Goal: Information Seeking & Learning: Learn about a topic

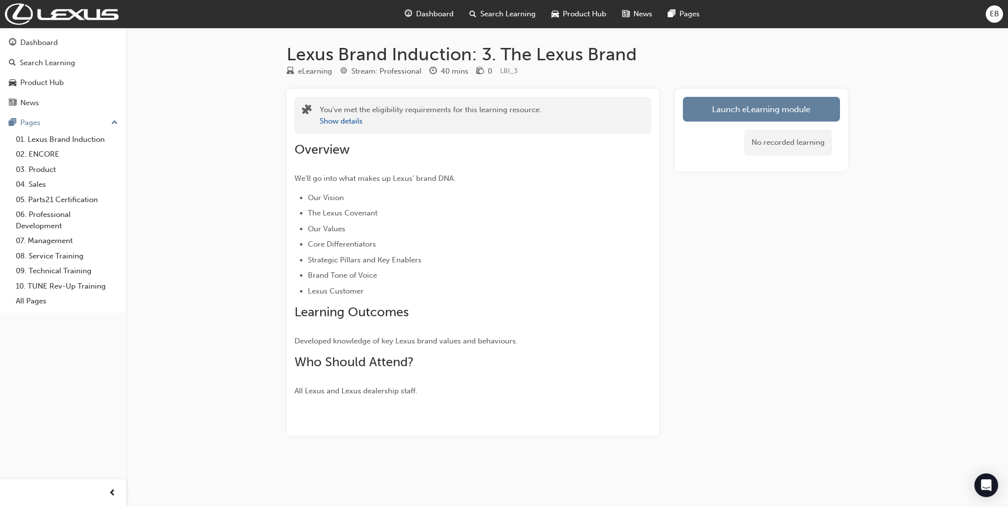
drag, startPoint x: 739, startPoint y: 115, endPoint x: 721, endPoint y: 127, distance: 21.0
click at [724, 126] on div "Launch eLearning module No recorded learning" at bounding box center [761, 130] width 173 height 83
click at [730, 110] on button "Launch eLearning module" at bounding box center [761, 109] width 157 height 25
click at [63, 135] on link "01. Lexus Brand Induction" at bounding box center [67, 139] width 110 height 15
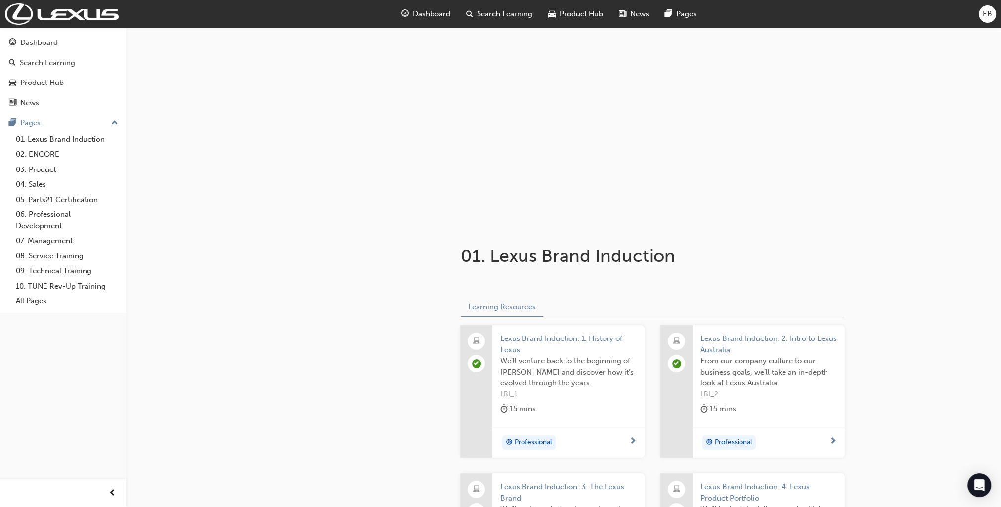
scroll to position [148, 0]
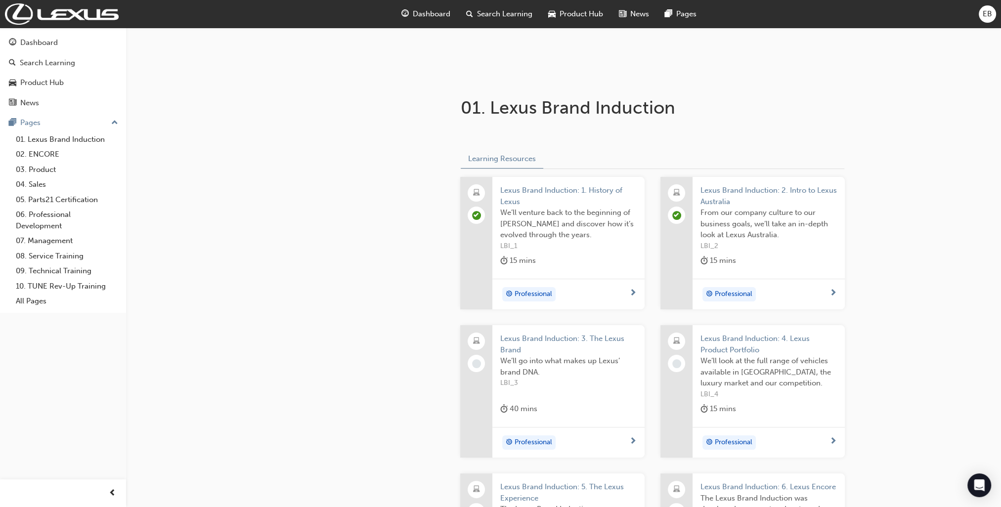
click at [608, 437] on div "Professional" at bounding box center [564, 443] width 129 height 15
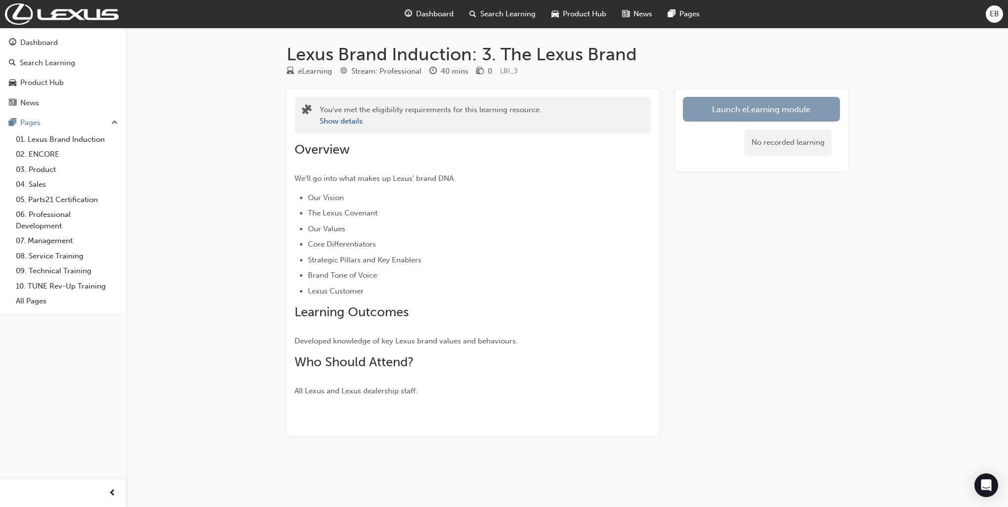
click at [823, 113] on link "Launch eLearning module" at bounding box center [761, 109] width 157 height 25
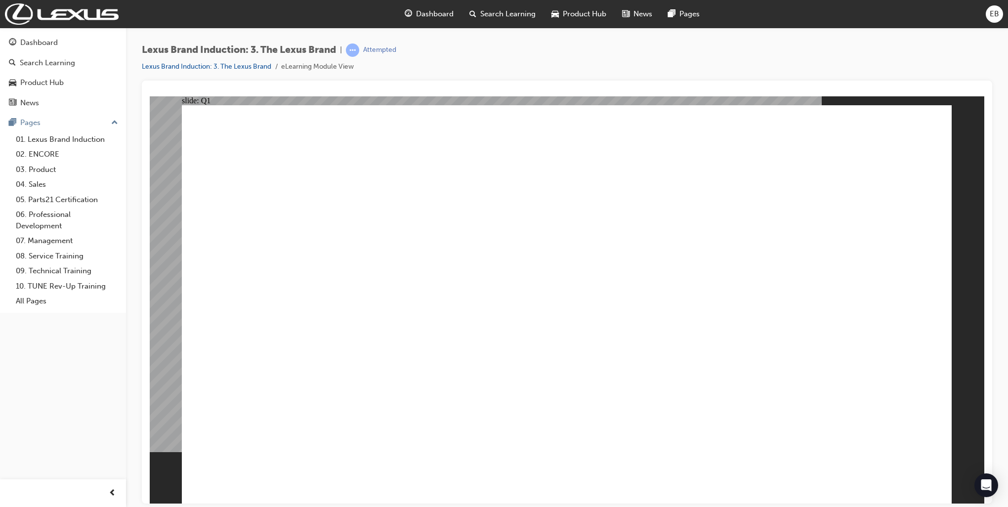
checkbox input "true"
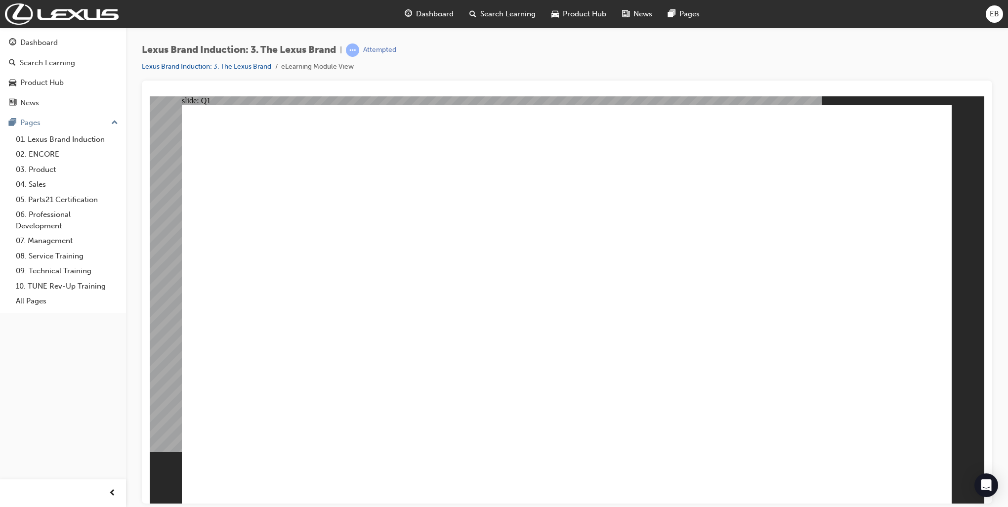
checkbox input "true"
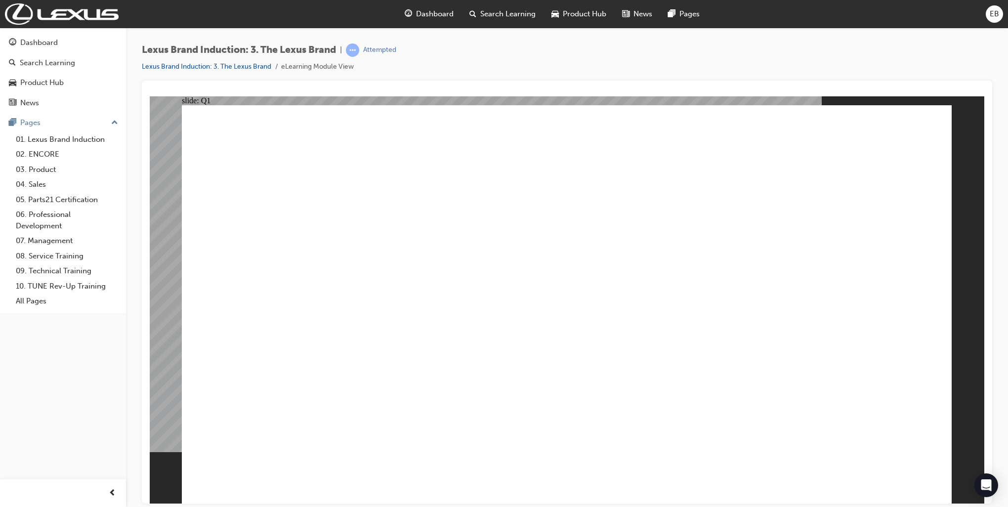
click at [501, 332] on button "OK" at bounding box center [492, 326] width 17 height 10
radio input "true"
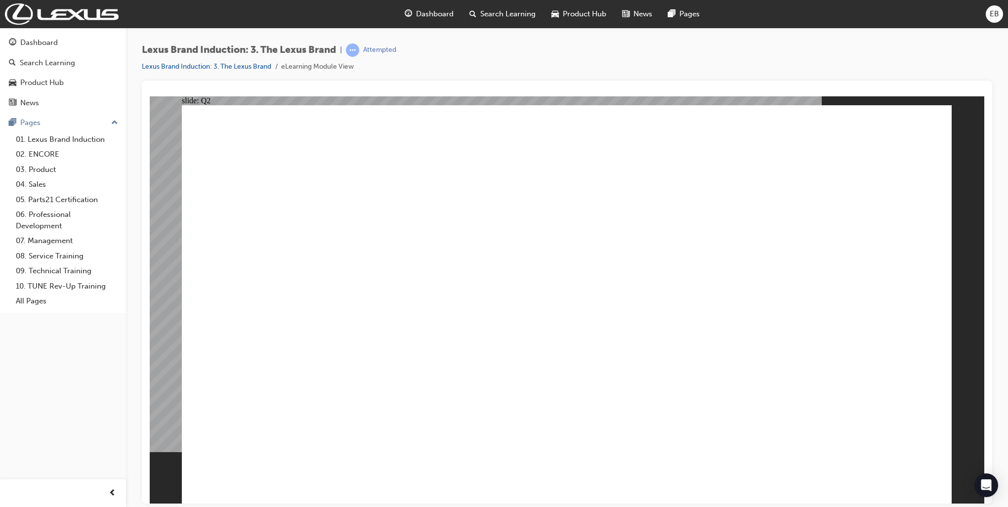
radio input "true"
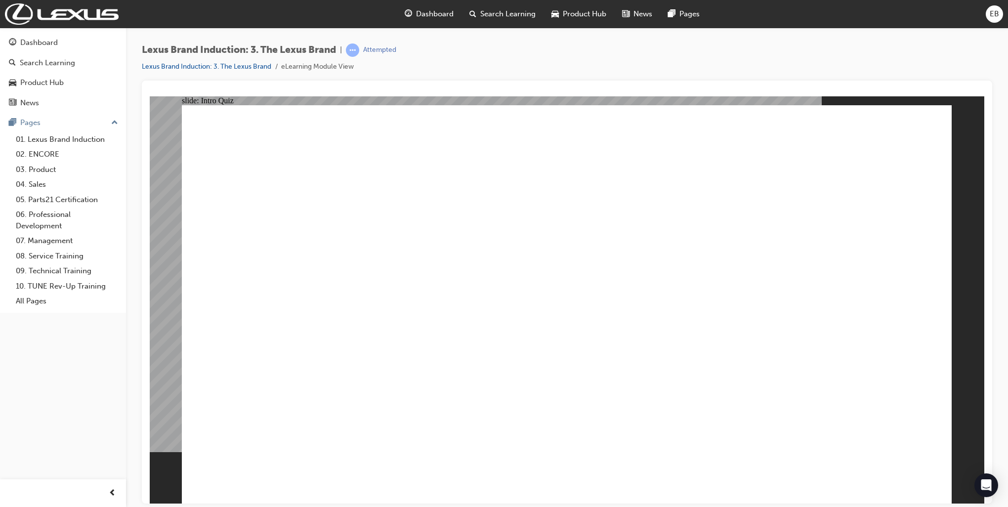
checkbox input "true"
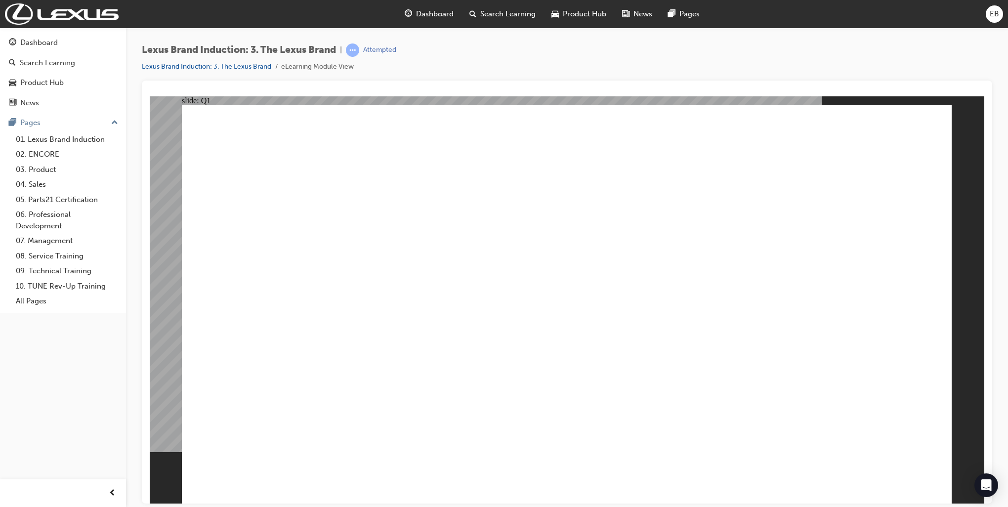
checkbox input "true"
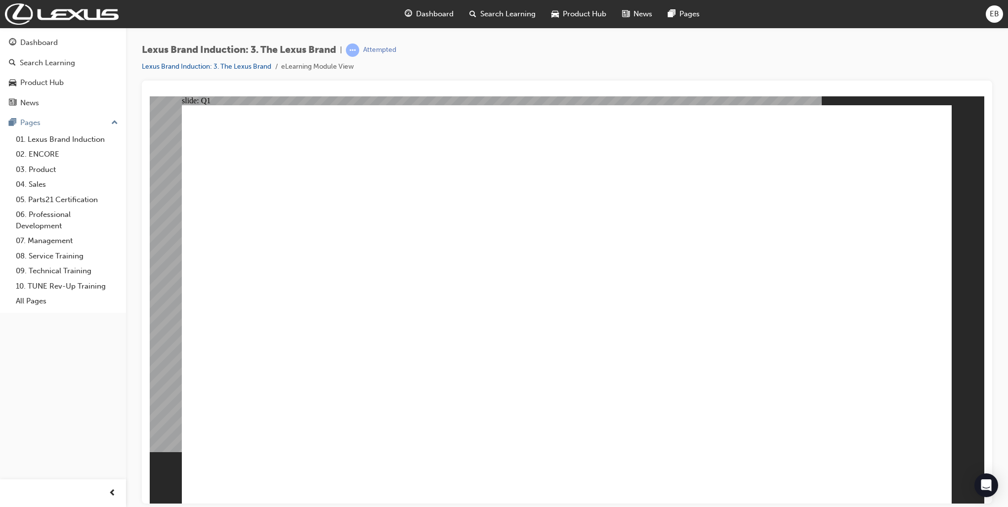
checkbox input "true"
radio input "true"
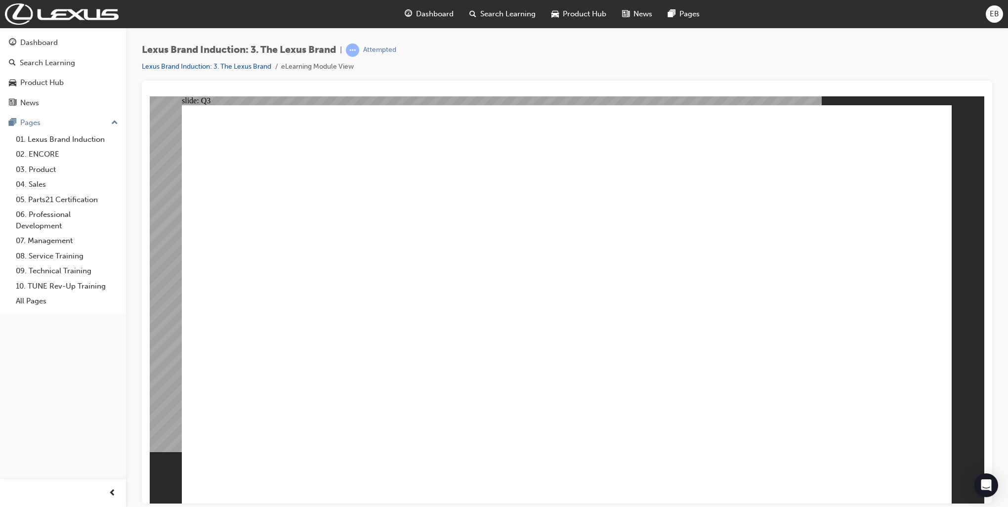
radio input "true"
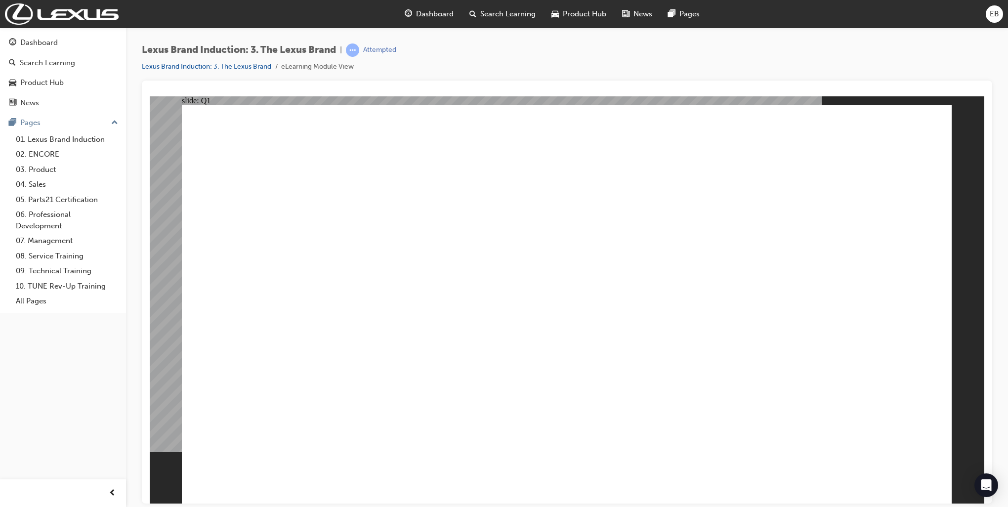
checkbox input "true"
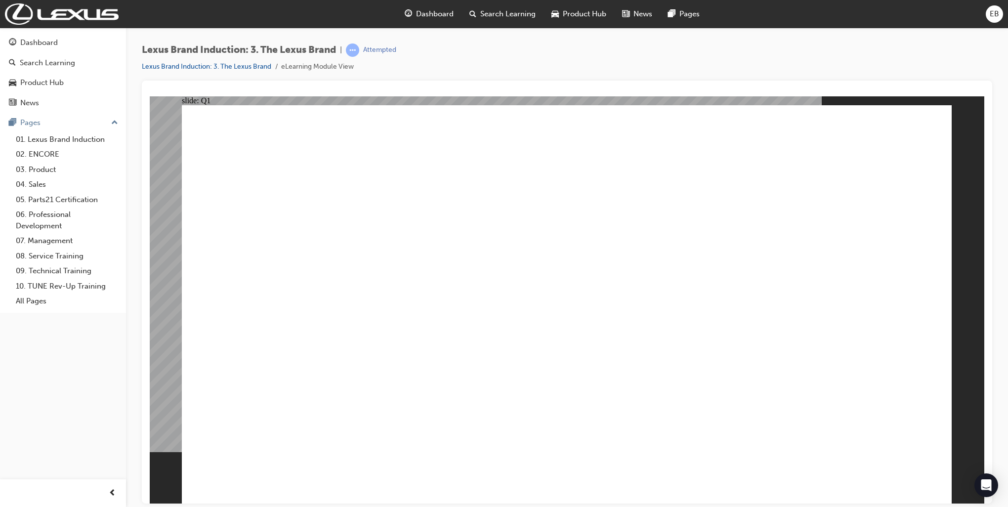
checkbox input "true"
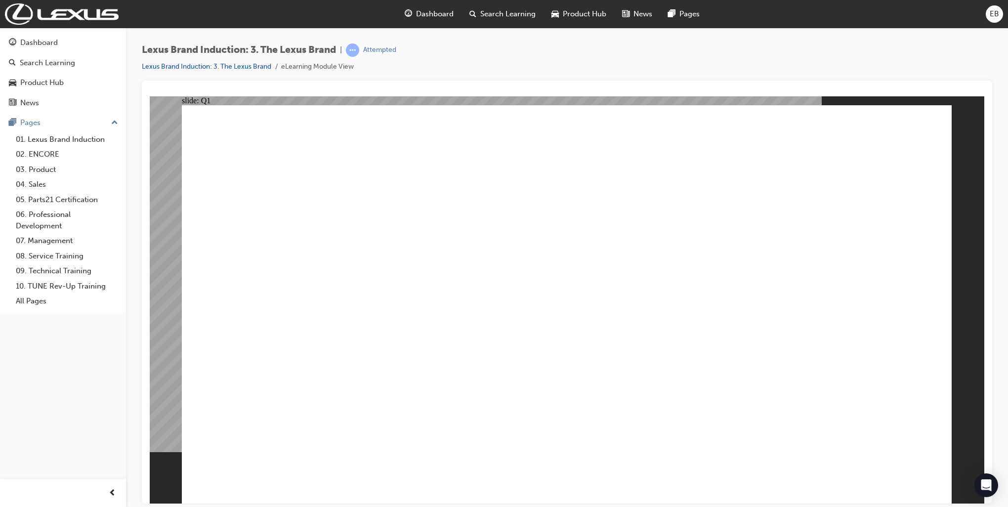
checkbox input "false"
checkbox input "true"
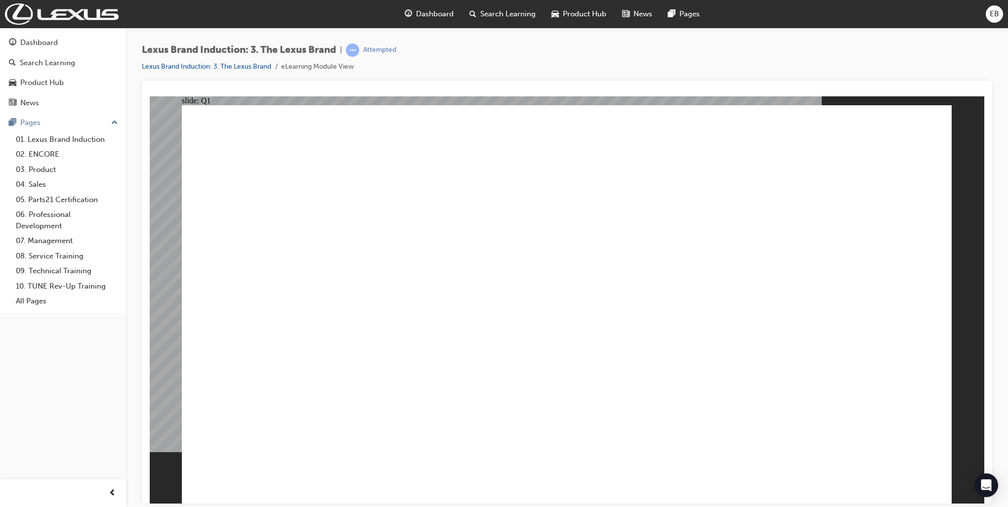
checkbox input "false"
checkbox input "true"
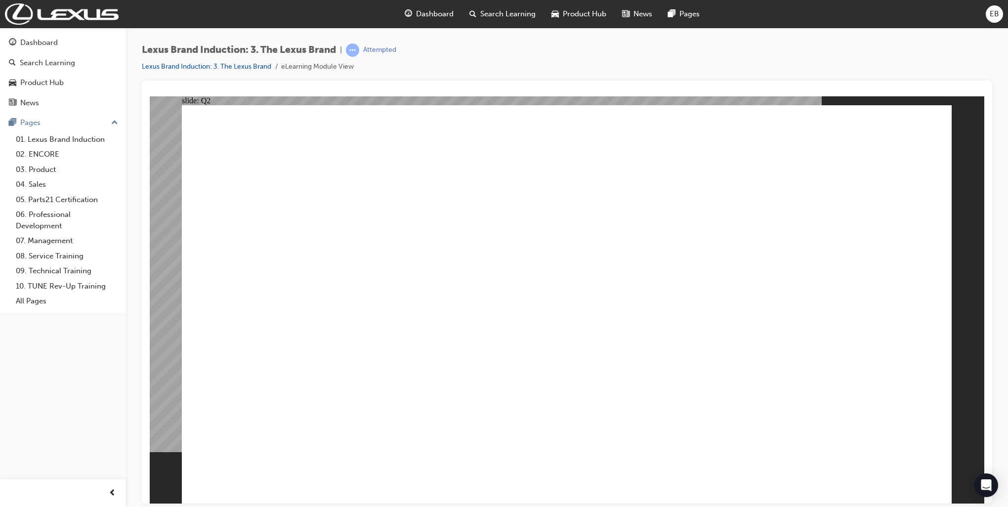
radio input "true"
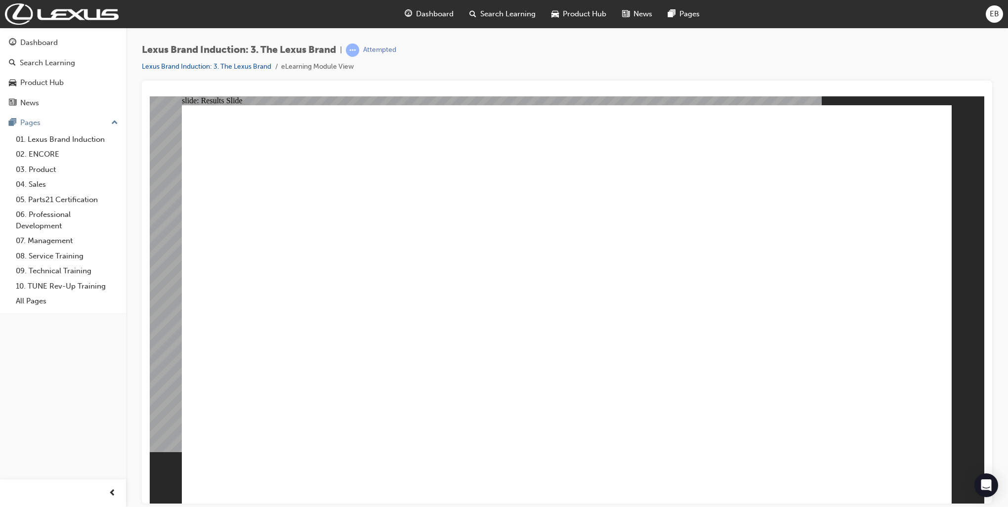
drag, startPoint x: 712, startPoint y: 223, endPoint x: 465, endPoint y: 211, distance: 247.5
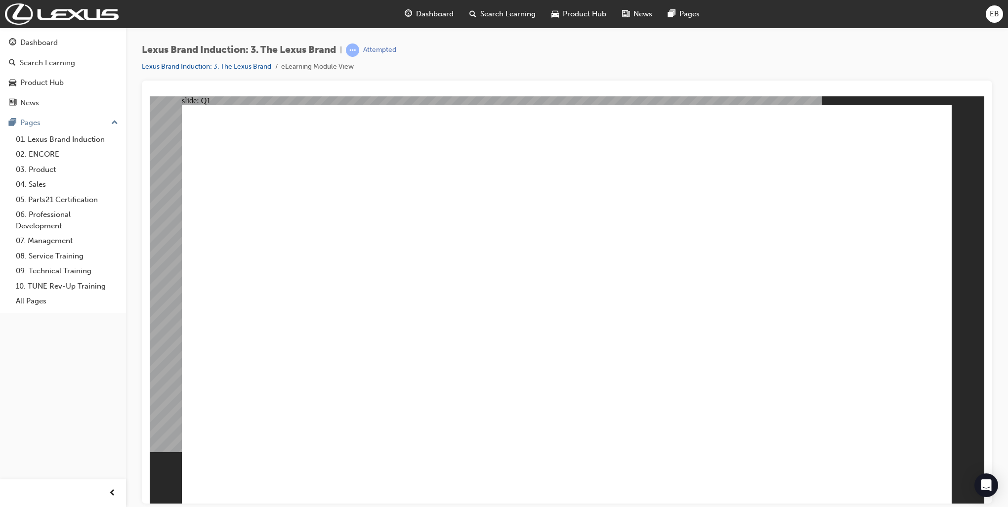
drag, startPoint x: 678, startPoint y: 219, endPoint x: 582, endPoint y: 216, distance: 96.5
checkbox input "true"
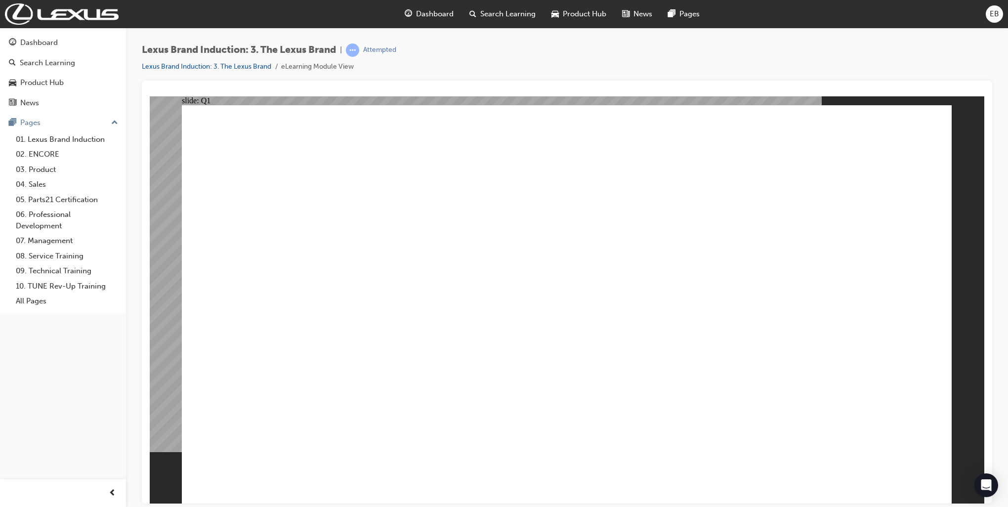
checkbox input "true"
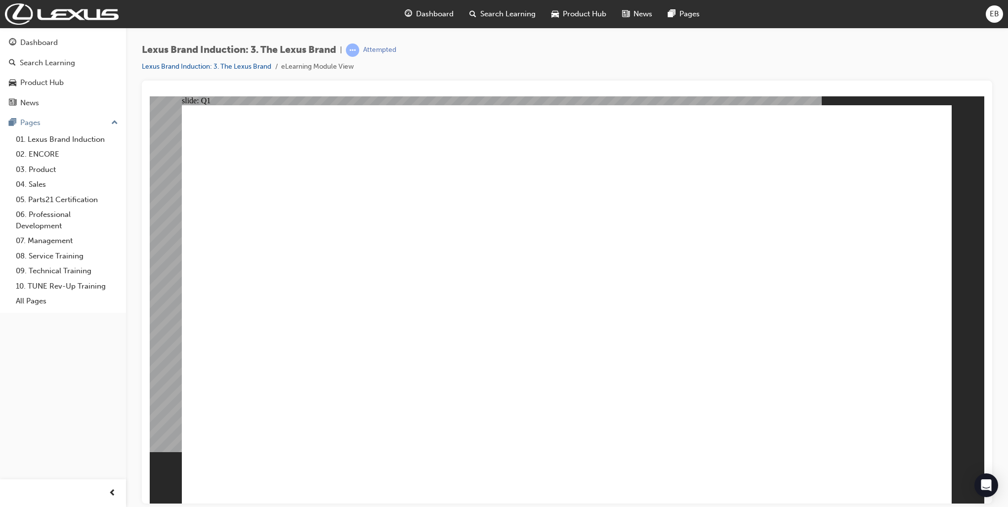
checkbox input "true"
drag, startPoint x: 578, startPoint y: 374, endPoint x: 677, endPoint y: 481, distance: 145.9
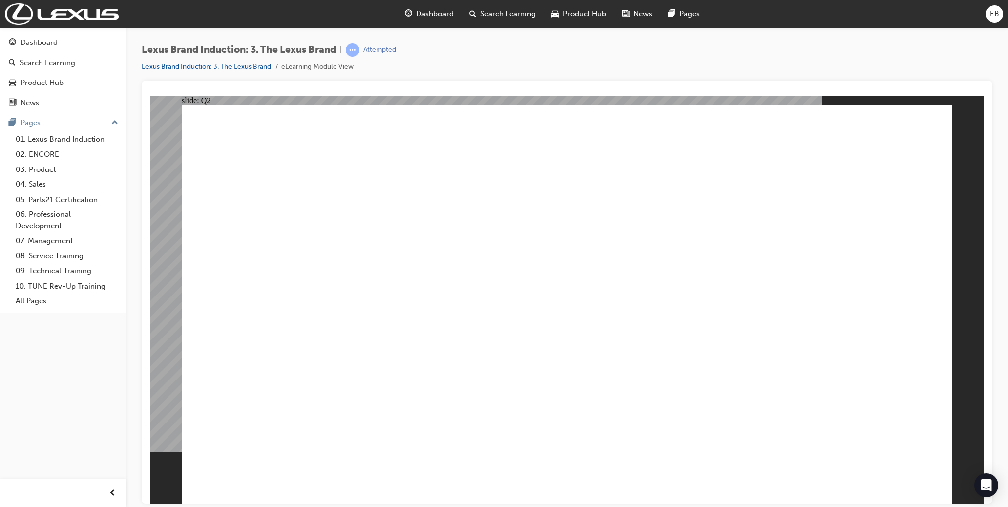
radio input "true"
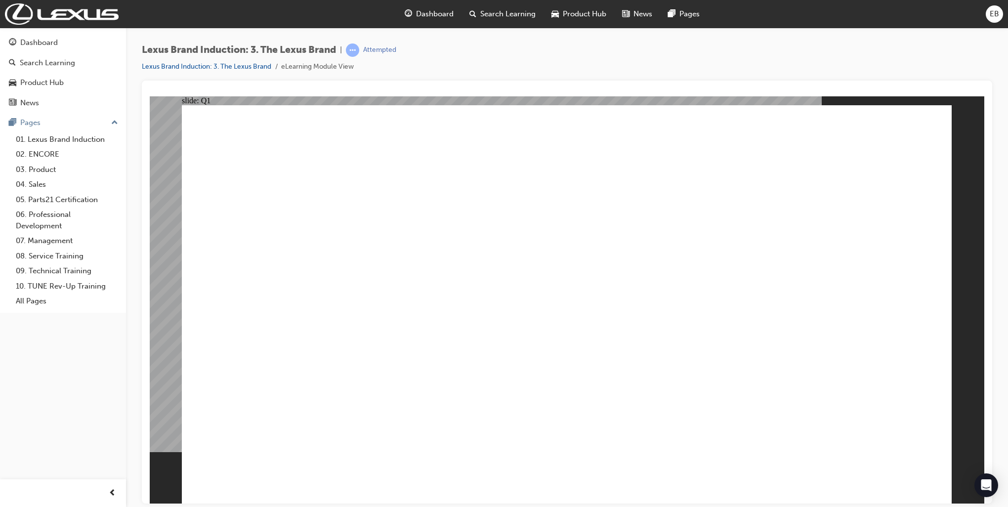
checkbox input "true"
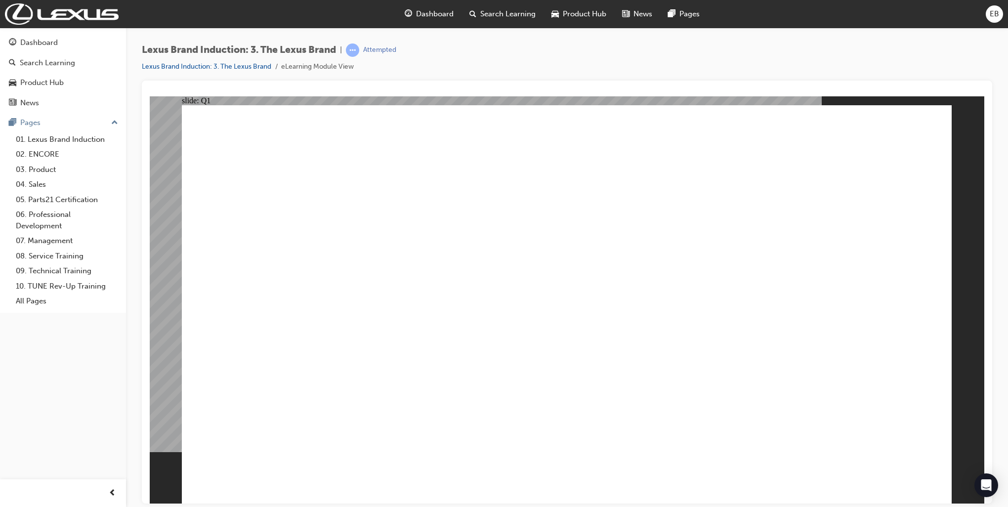
checkbox input "true"
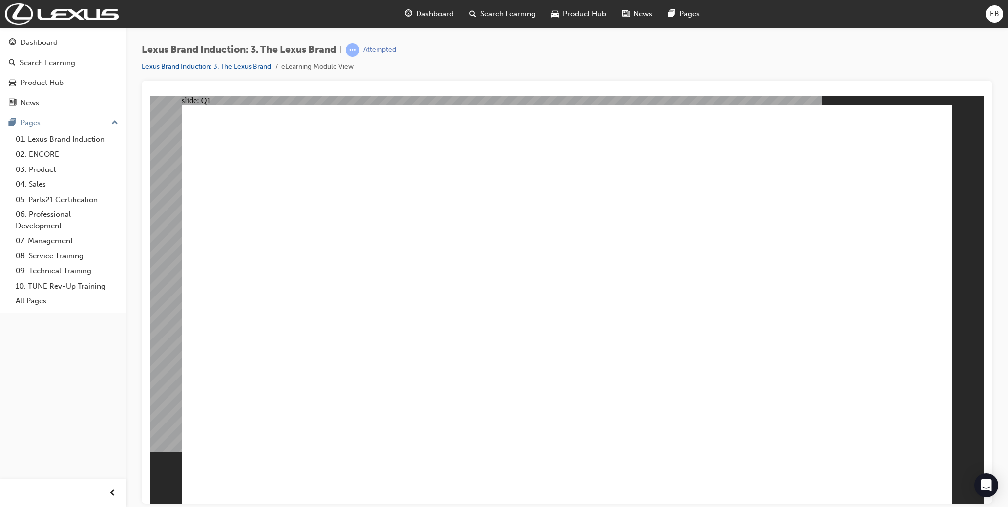
drag, startPoint x: 868, startPoint y: 476, endPoint x: 757, endPoint y: 430, distance: 120.2
radio input "true"
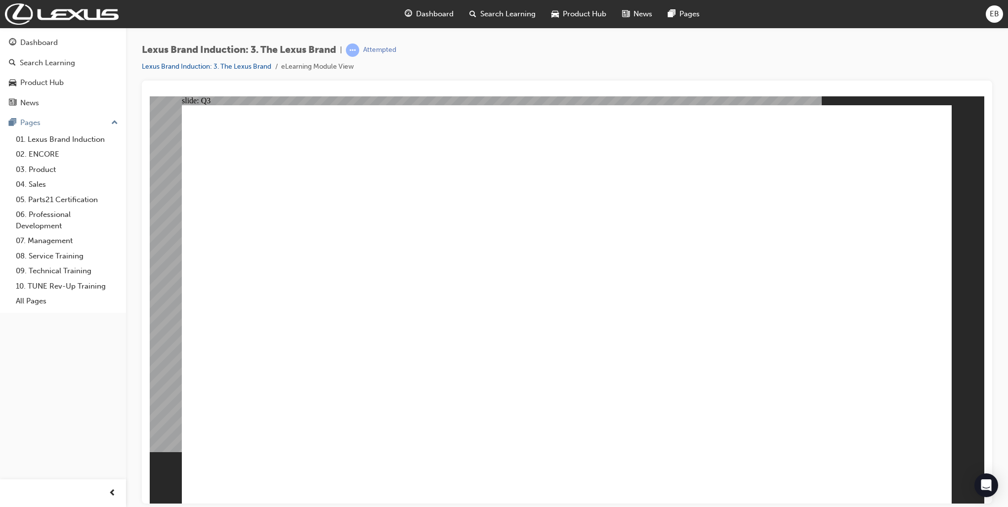
radio input "true"
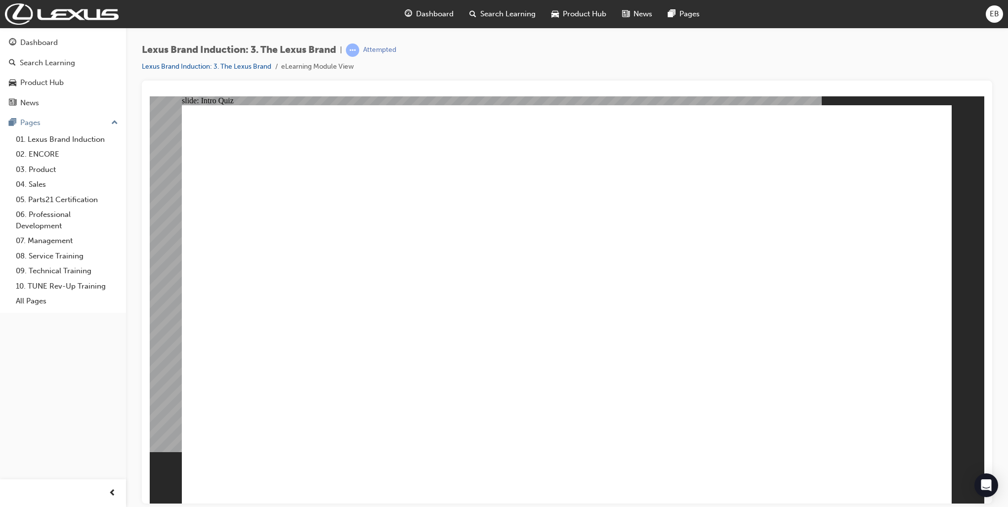
checkbox input "true"
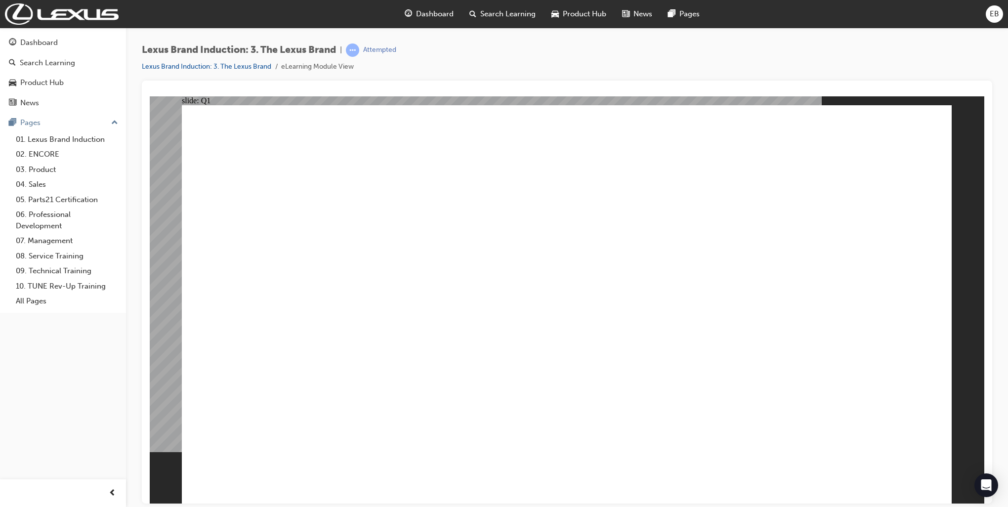
checkbox input "true"
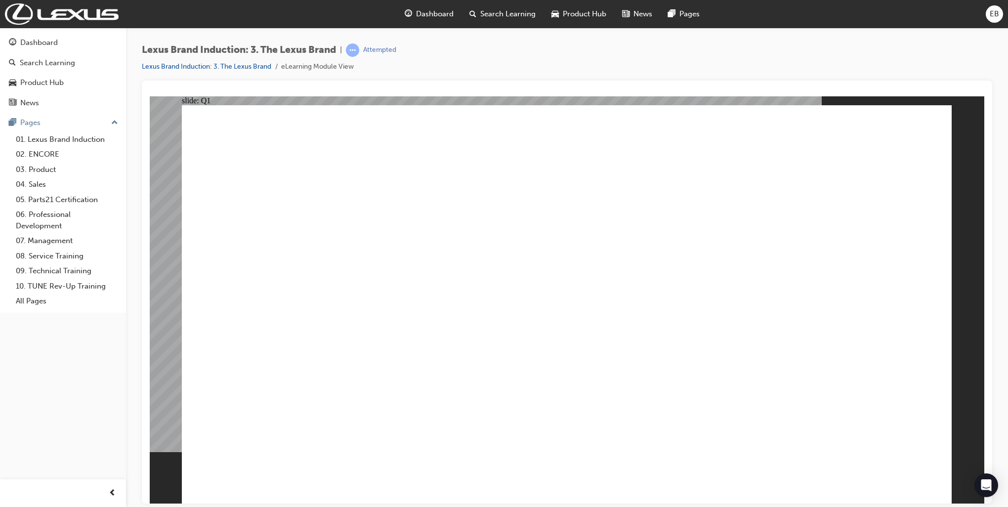
checkbox input "true"
drag, startPoint x: 648, startPoint y: 482, endPoint x: 652, endPoint y: 476, distance: 7.5
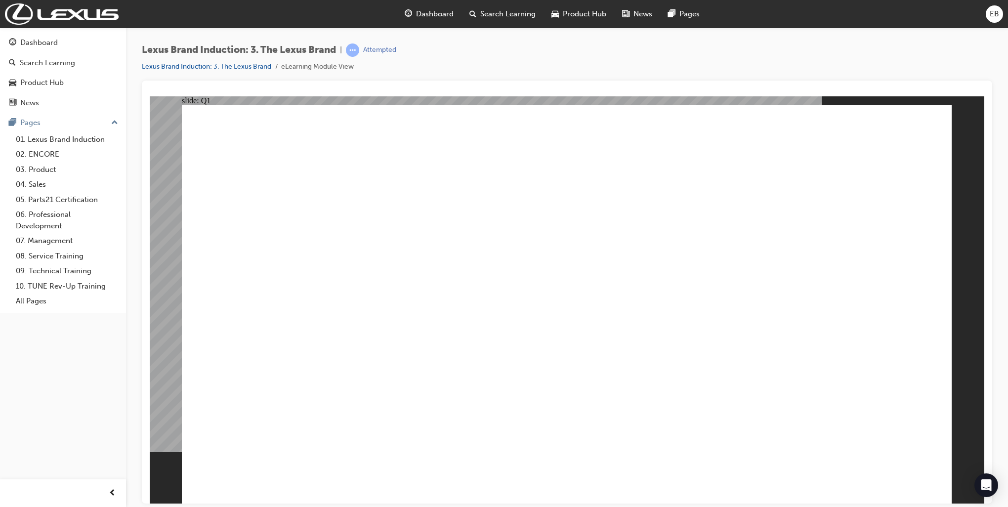
radio input "true"
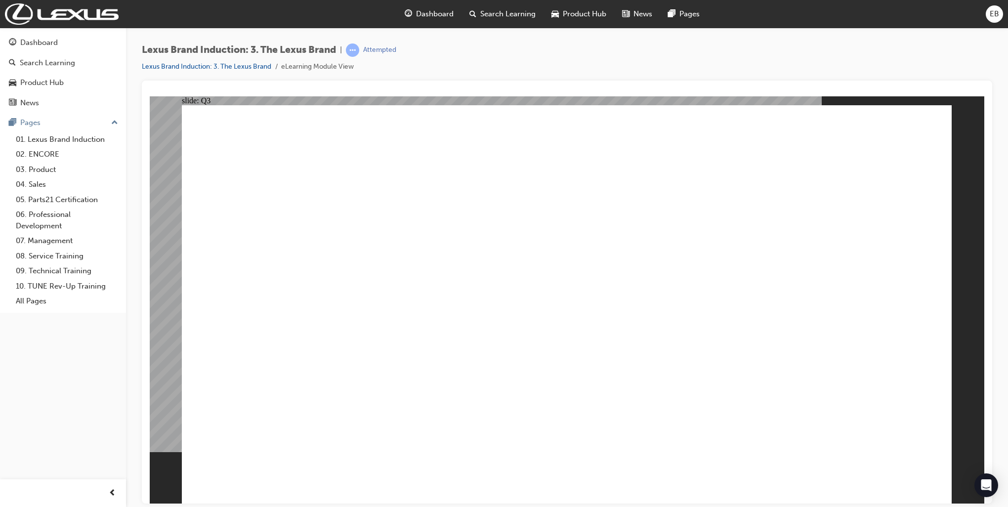
radio input "true"
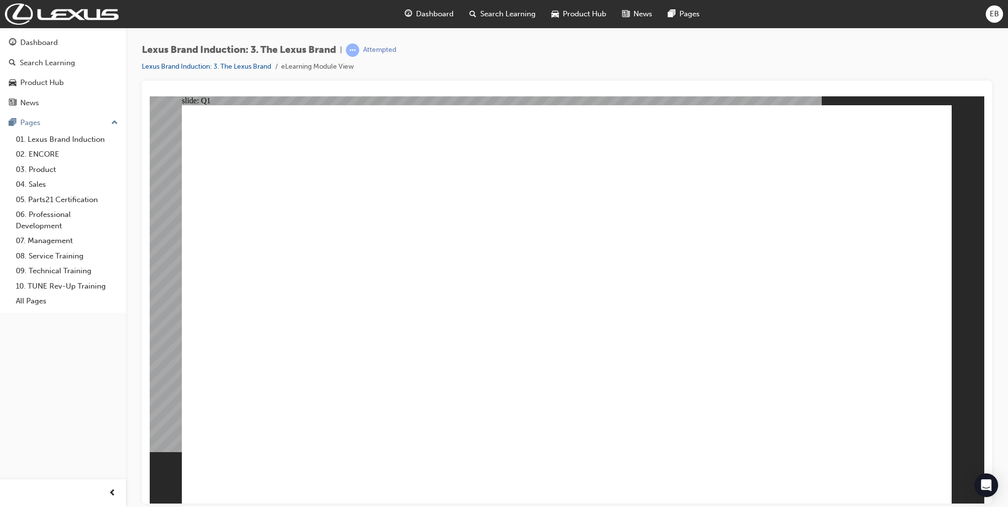
checkbox input "true"
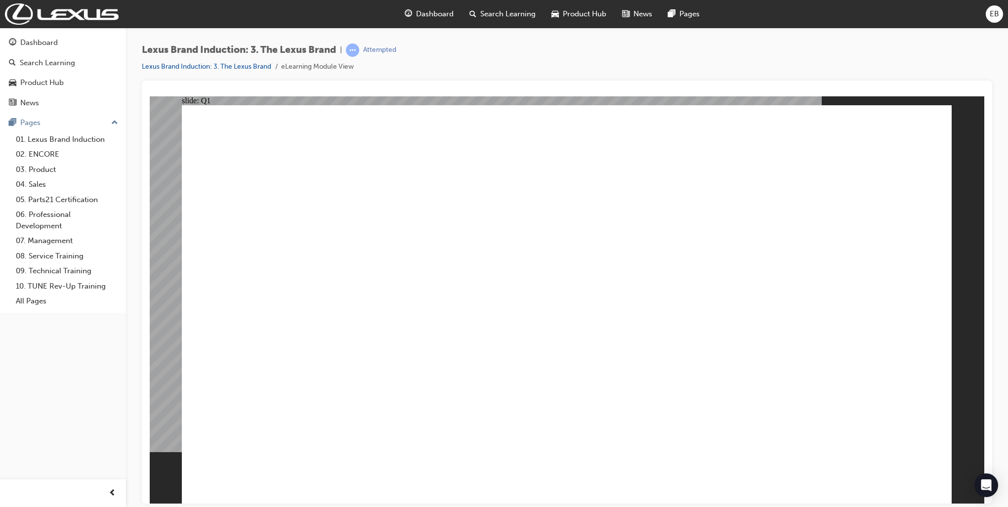
checkbox input "true"
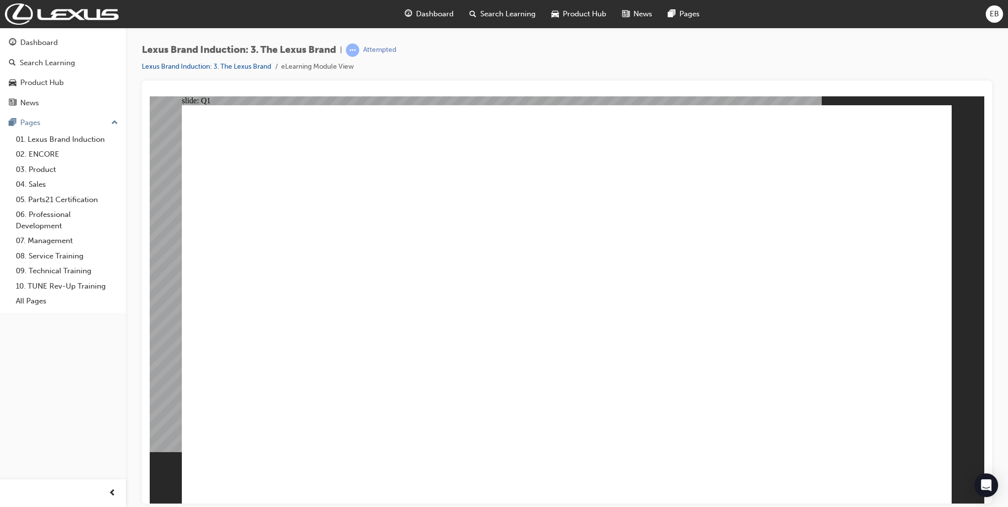
checkbox input "true"
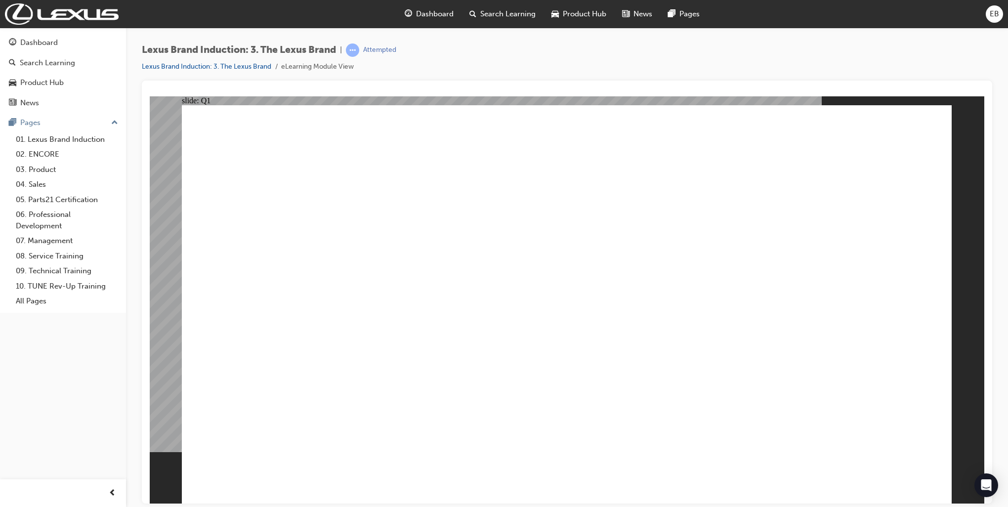
checkbox input "true"
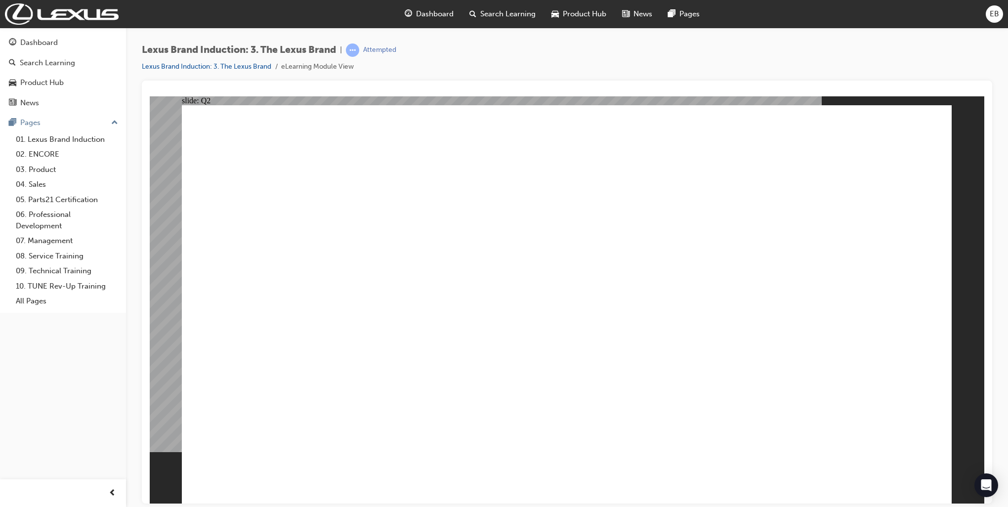
radio input "true"
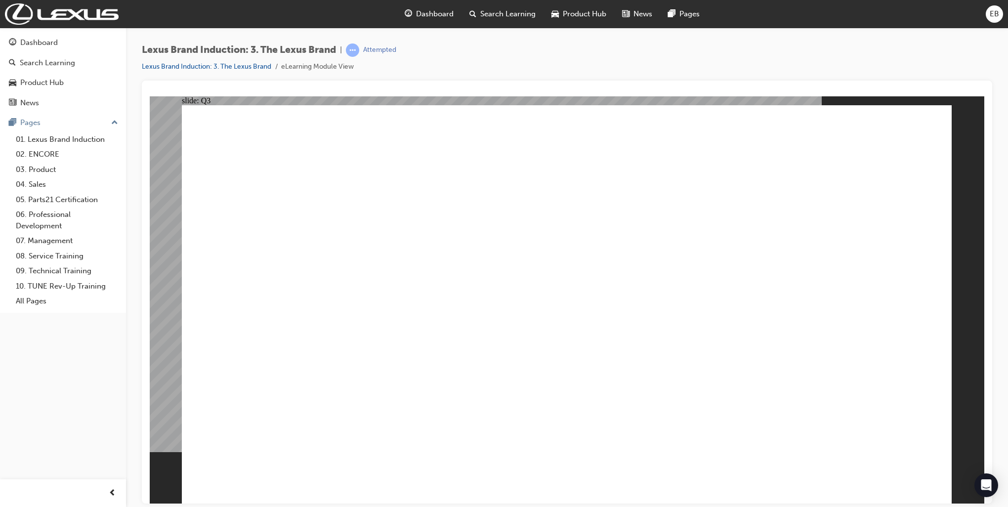
checkbox input "true"
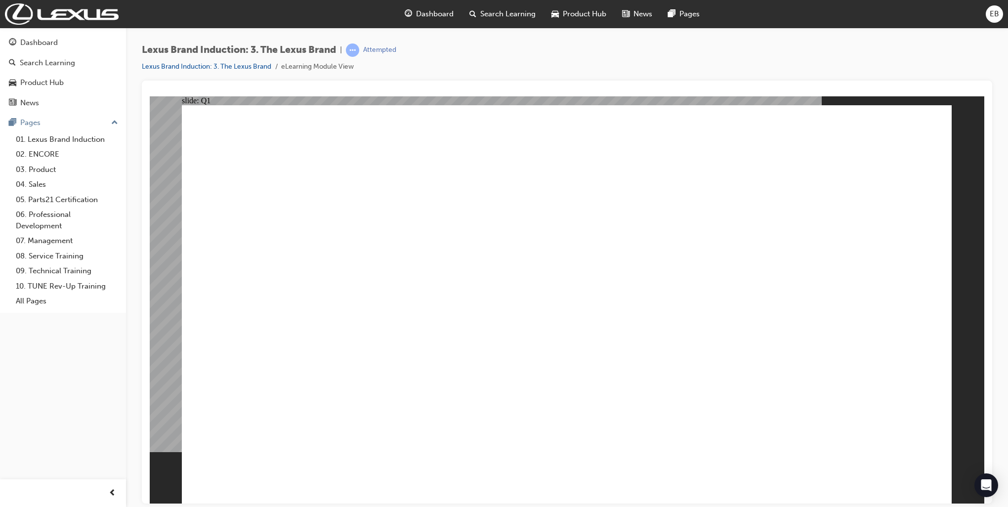
checkbox input "true"
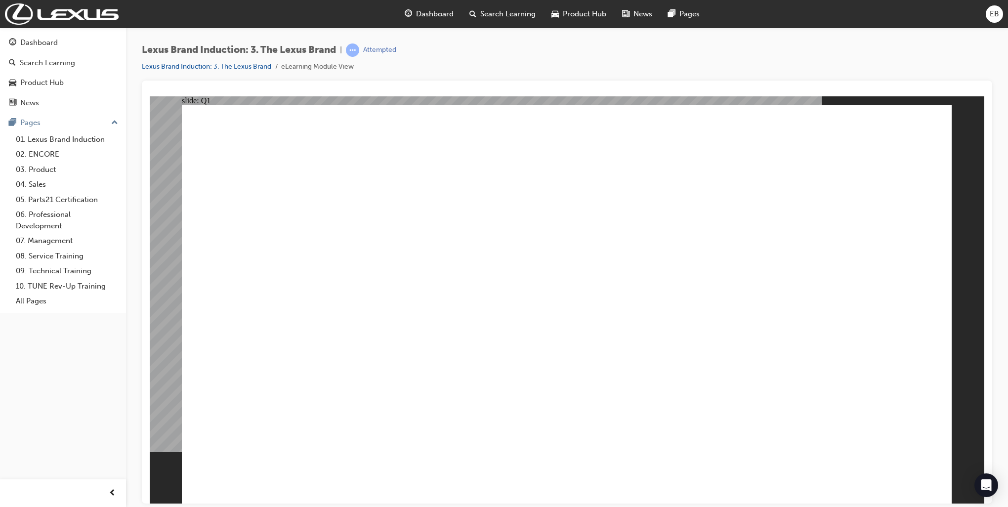
checkbox input "true"
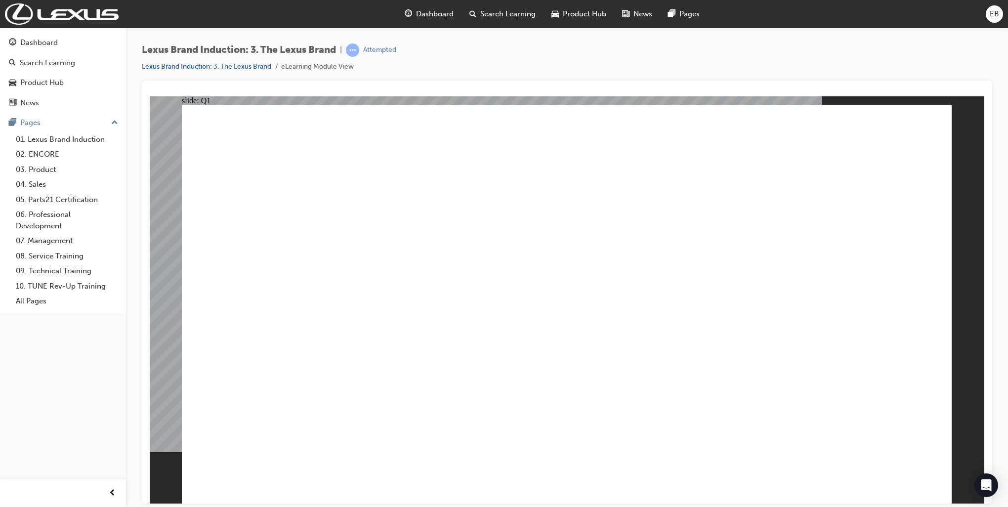
checkbox input "true"
click at [956, 395] on div "slide: Q1 Lexus_LMS-BACK-BUTTON-DARK.png BACK BACK Lexus_LMS-LOGO-DARK.png Lexu…" at bounding box center [567, 300] width 835 height 408
checkbox input "true"
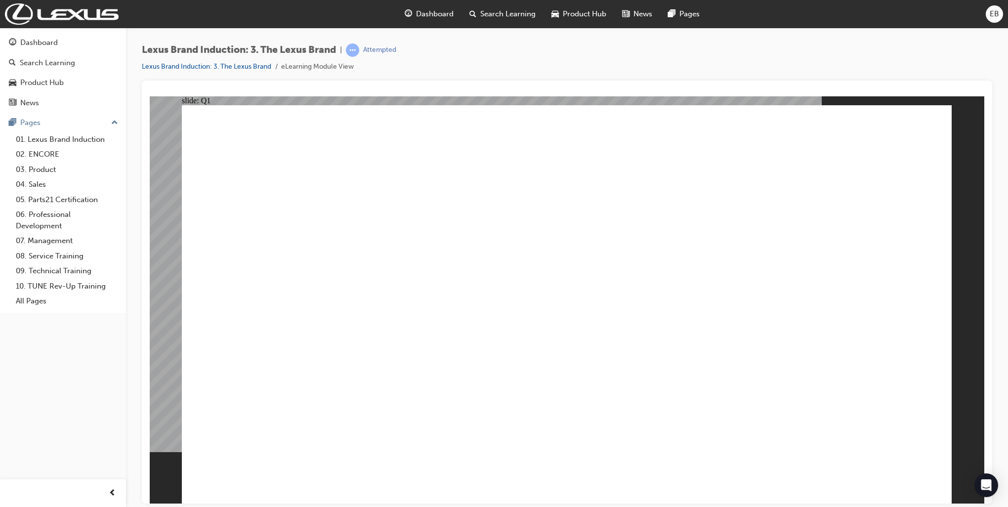
checkbox input "true"
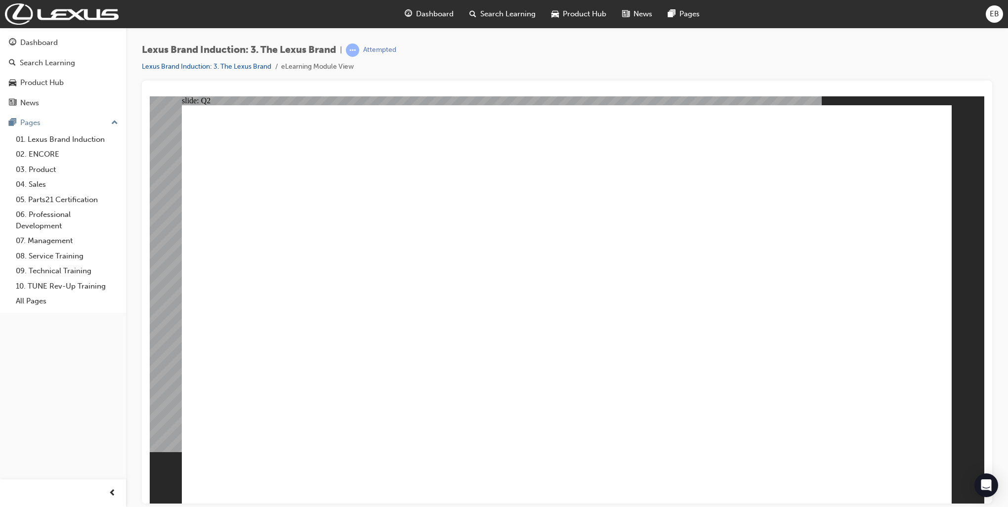
drag, startPoint x: 700, startPoint y: 241, endPoint x: 595, endPoint y: 229, distance: 105.5
radio input "true"
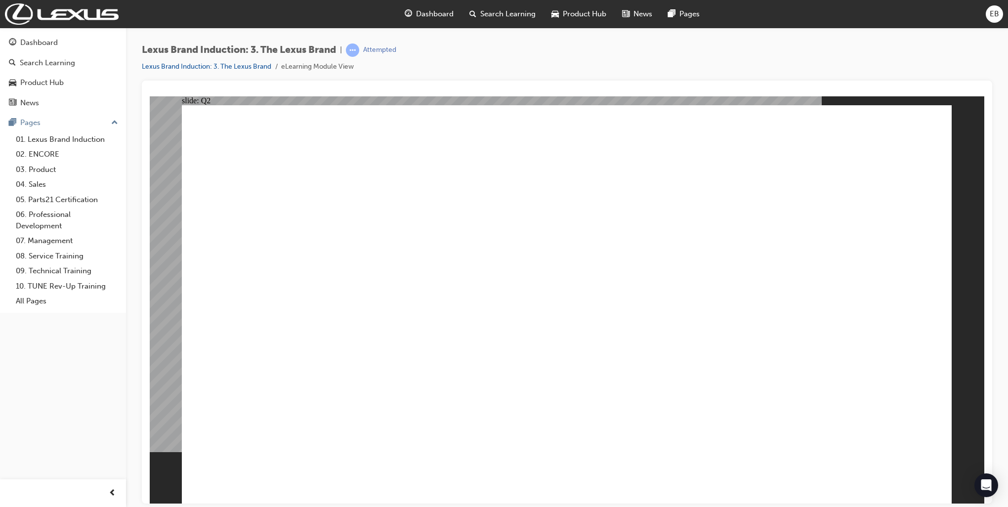
drag, startPoint x: 661, startPoint y: 238, endPoint x: 575, endPoint y: 233, distance: 85.6
drag, startPoint x: 617, startPoint y: 233, endPoint x: 547, endPoint y: 221, distance: 70.6
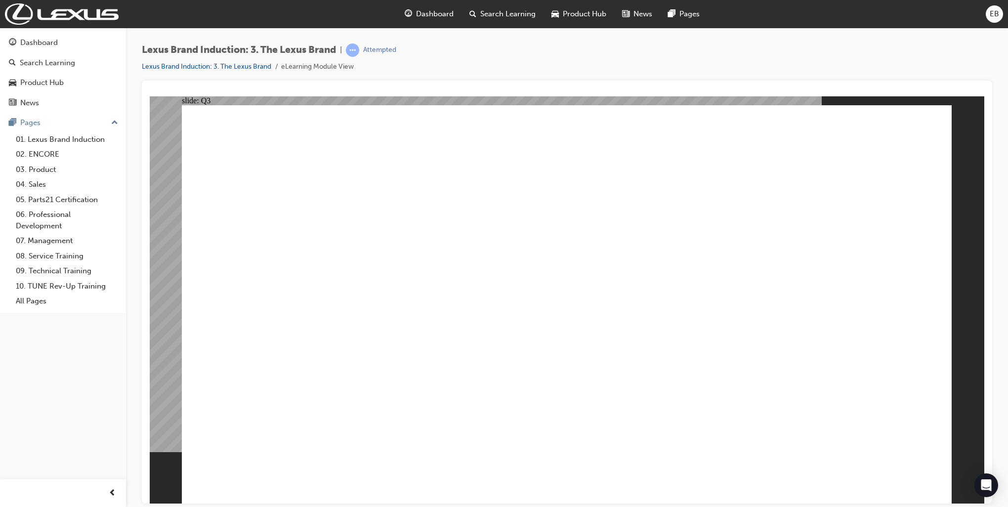
radio input "true"
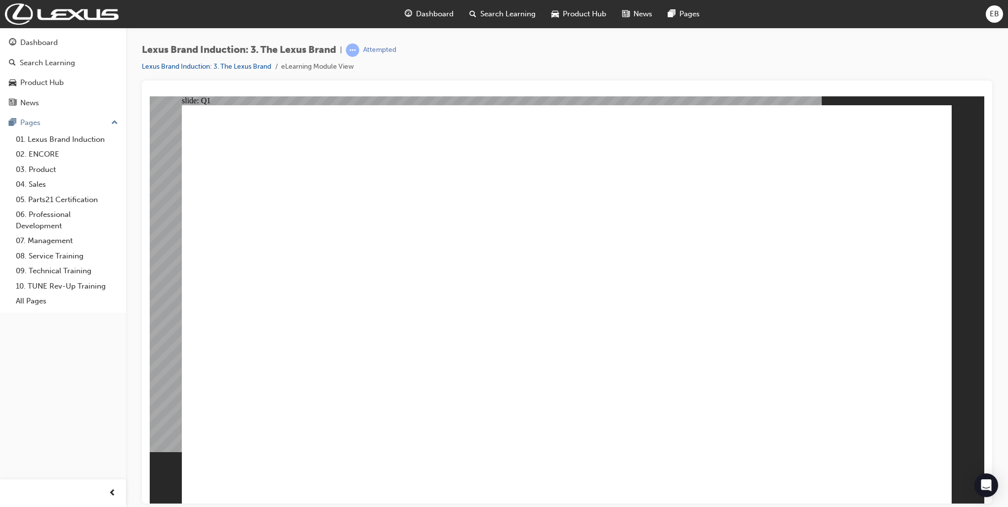
checkbox input "true"
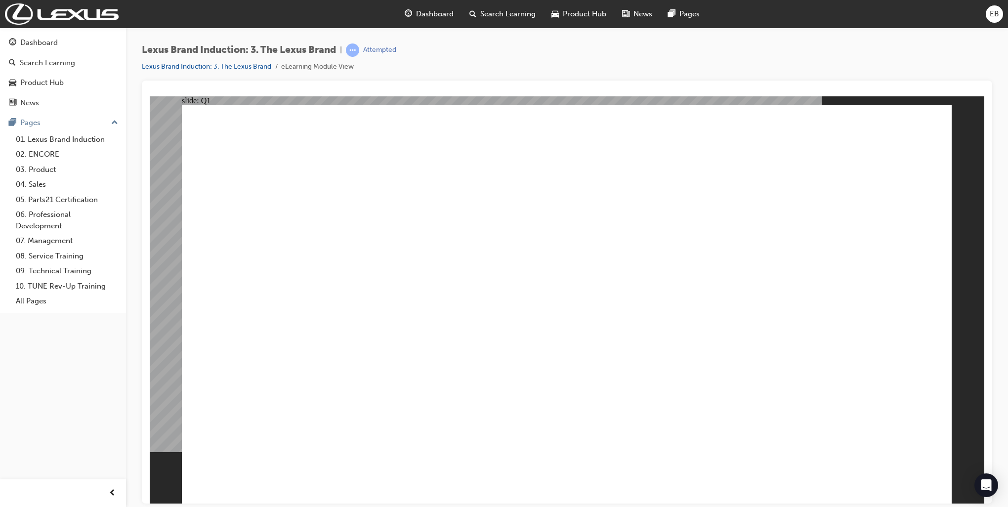
checkbox input "true"
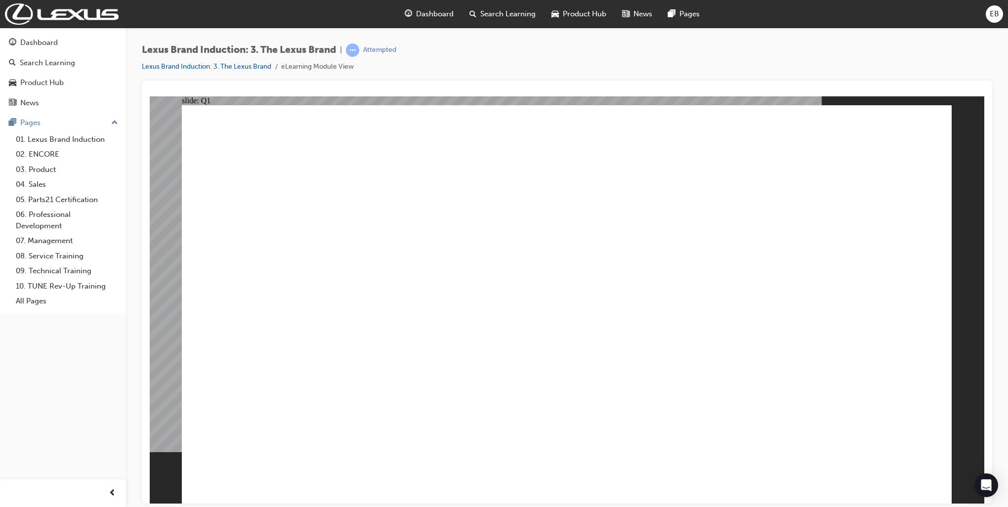
radio input "true"
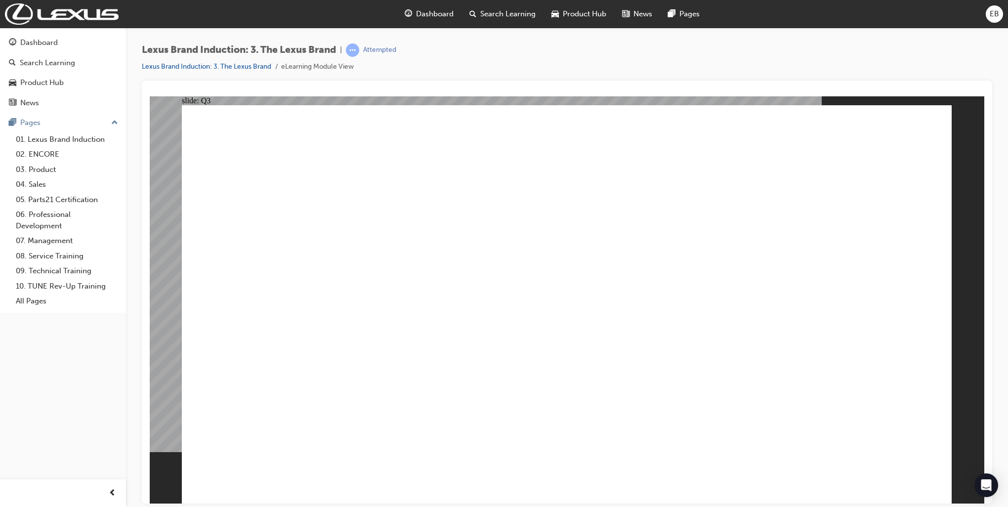
radio input "true"
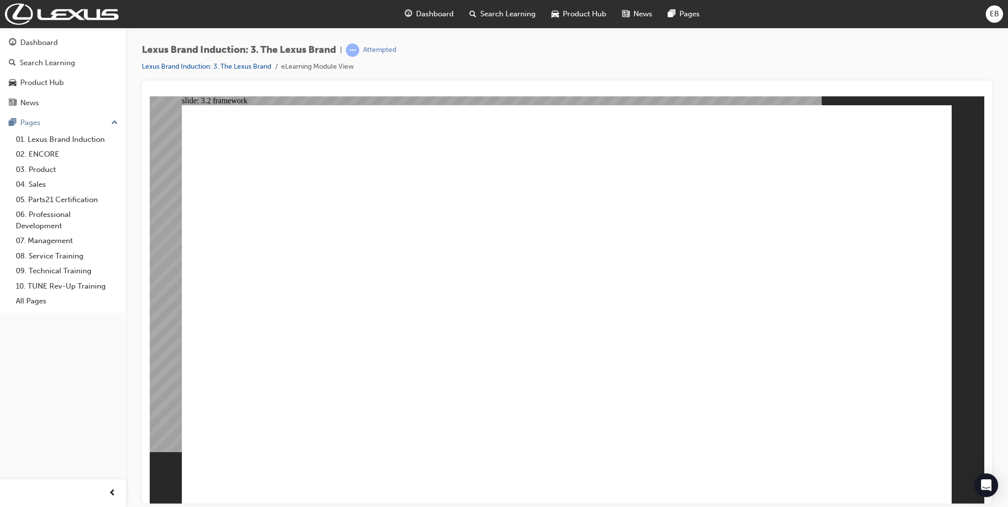
checkbox input "true"
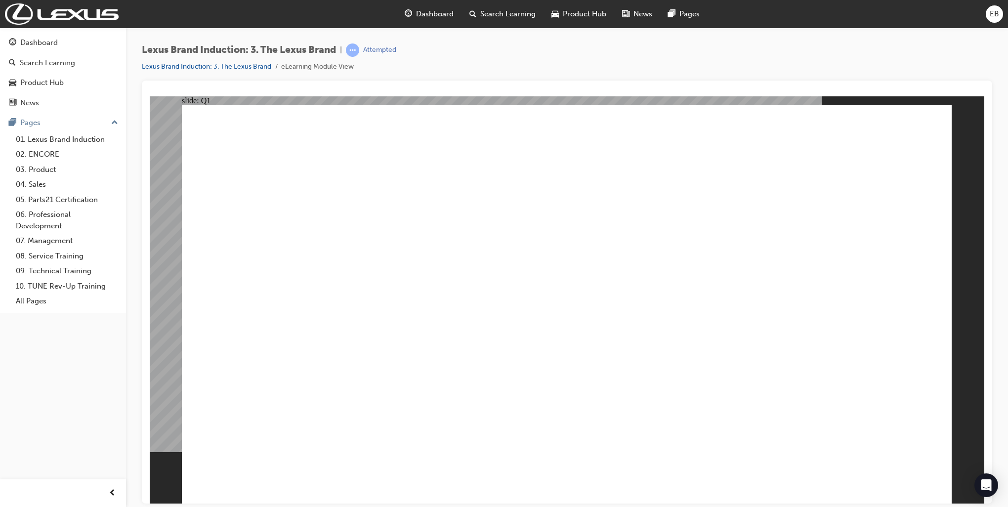
checkbox input "true"
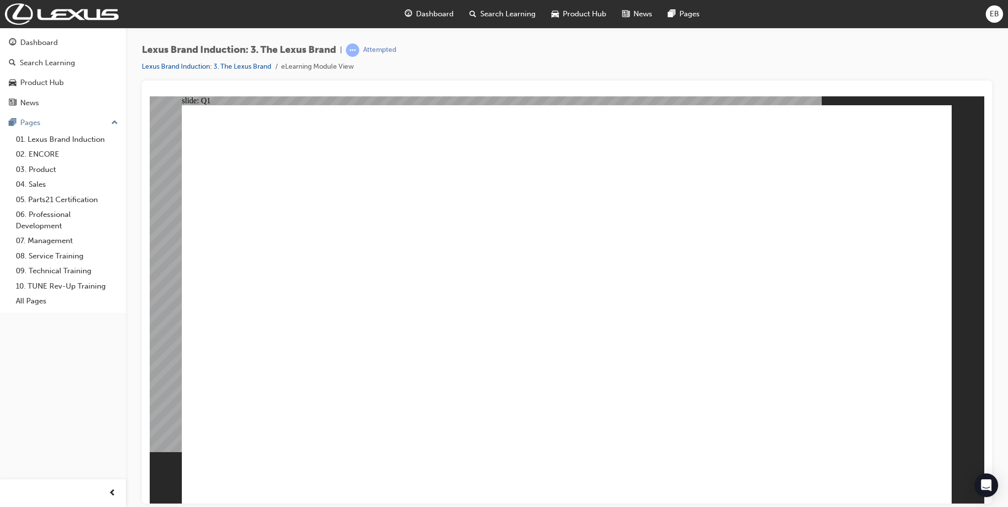
checkbox input "true"
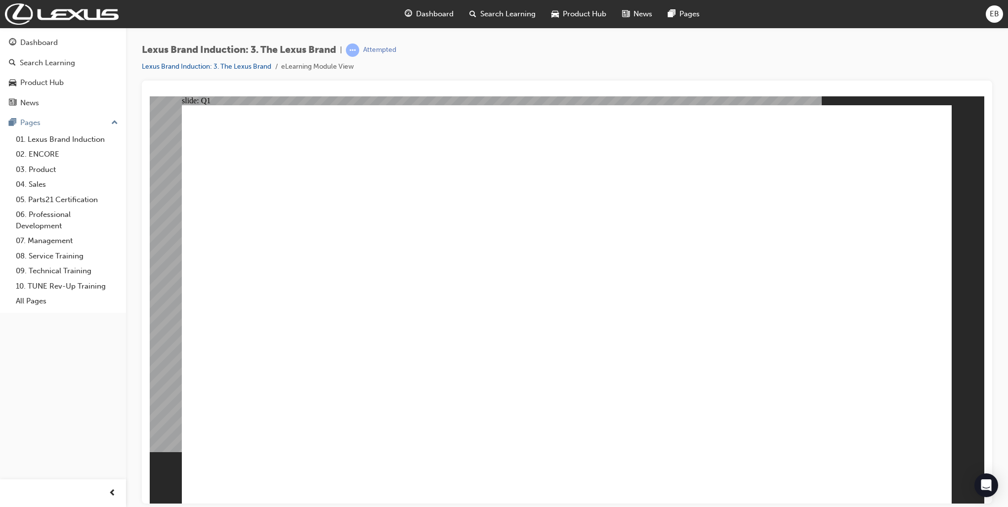
checkbox input "true"
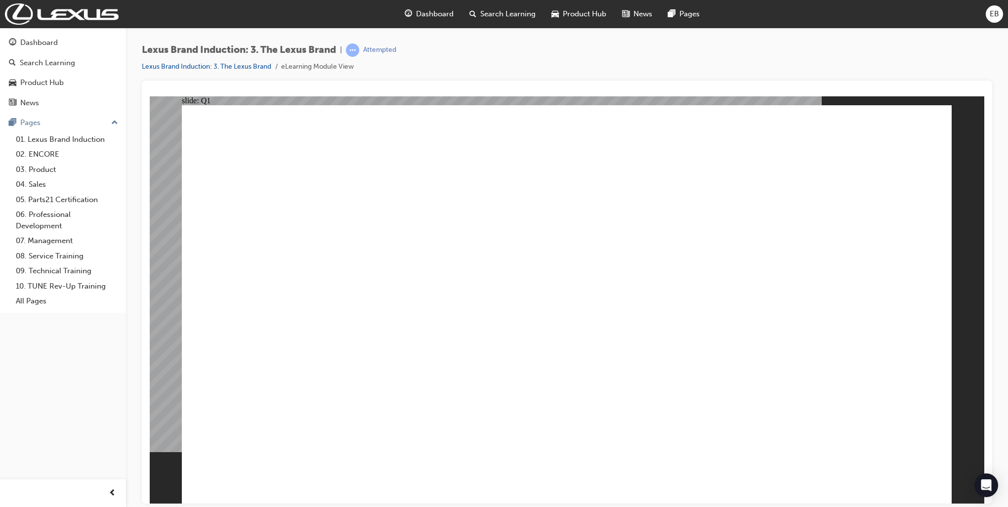
checkbox input "true"
checkbox input "false"
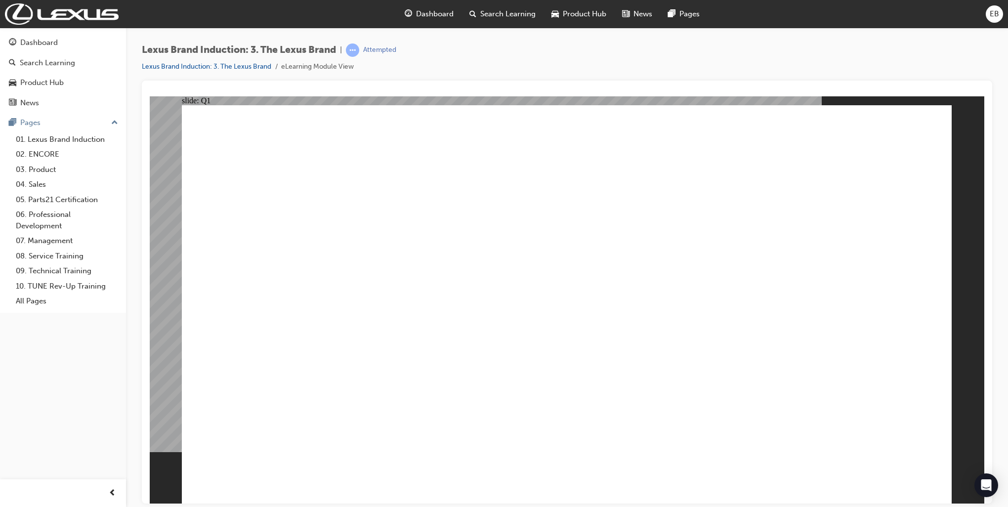
checkbox input "true"
drag, startPoint x: 820, startPoint y: 380, endPoint x: 809, endPoint y: 385, distance: 11.9
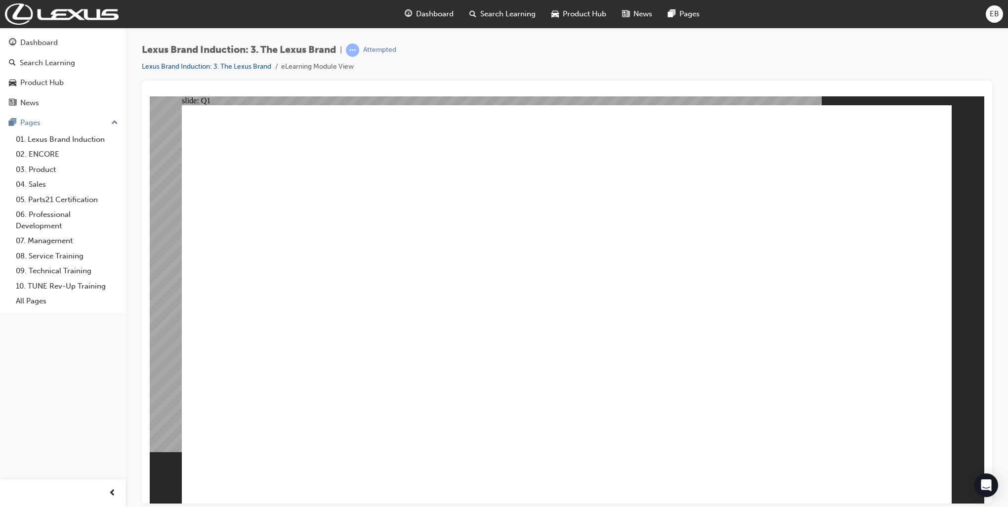
checkbox input "true"
radio input "true"
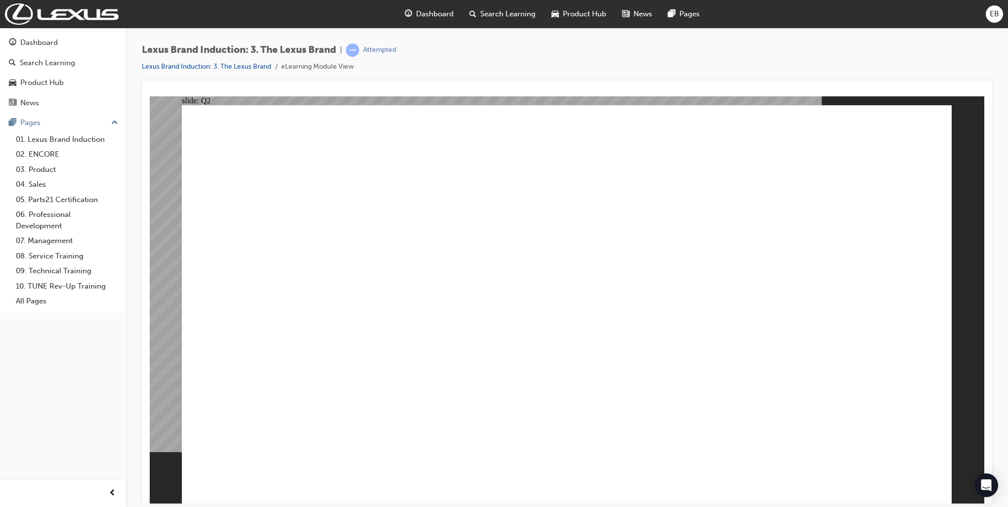
radio input "true"
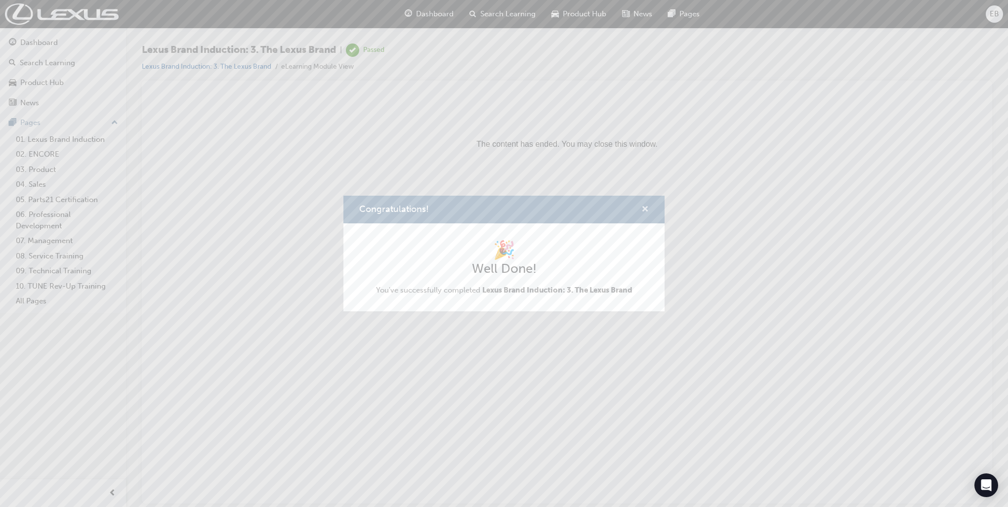
click at [648, 209] on span "cross-icon" at bounding box center [645, 210] width 7 height 9
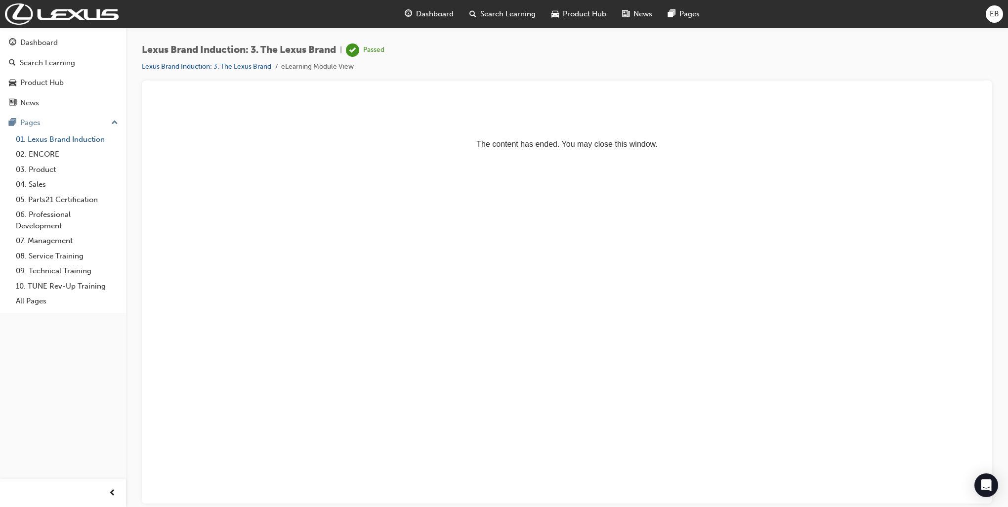
click at [69, 139] on link "01. Lexus Brand Induction" at bounding box center [67, 139] width 110 height 15
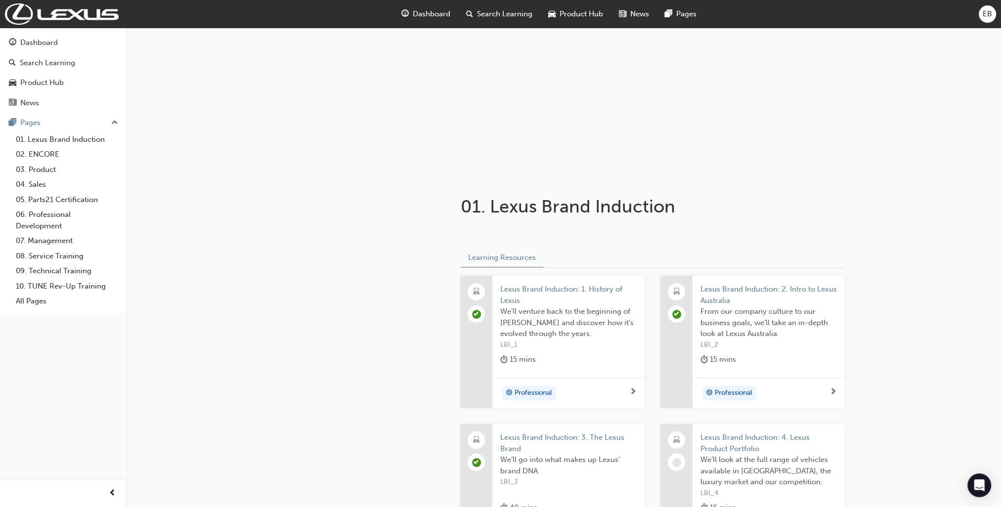
scroll to position [99, 0]
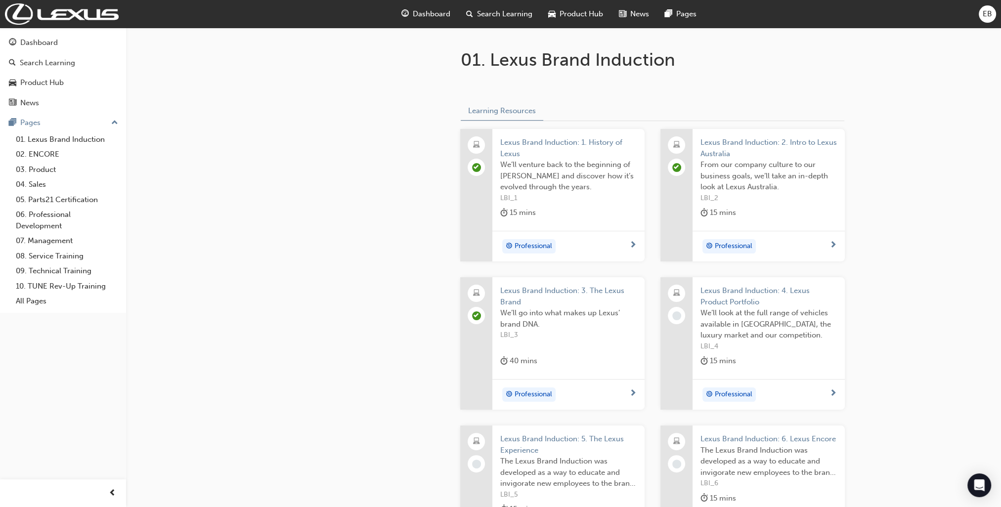
scroll to position [198, 0]
click at [744, 292] on span "Lexus Brand Induction: 4. Lexus Product Portfolio" at bounding box center [768, 295] width 136 height 22
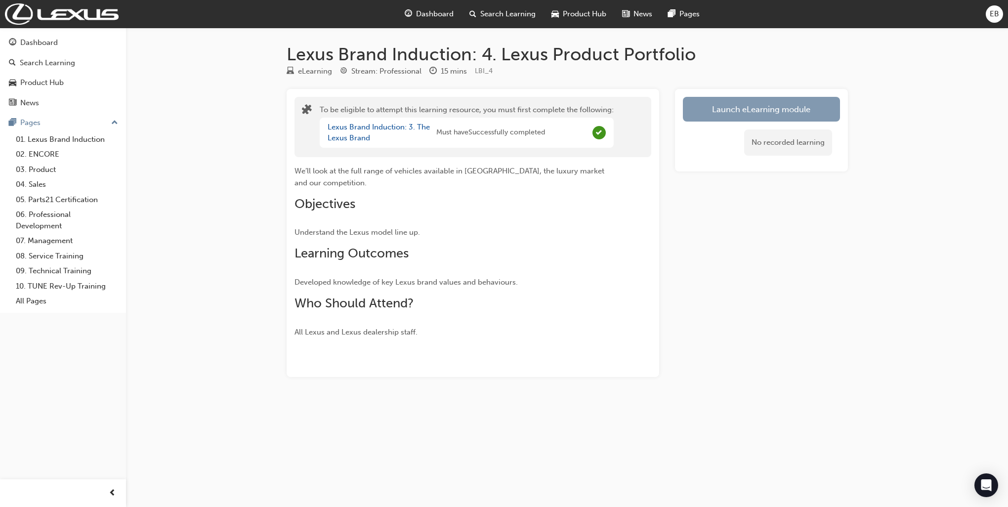
click at [703, 114] on button "Launch eLearning module" at bounding box center [761, 109] width 157 height 25
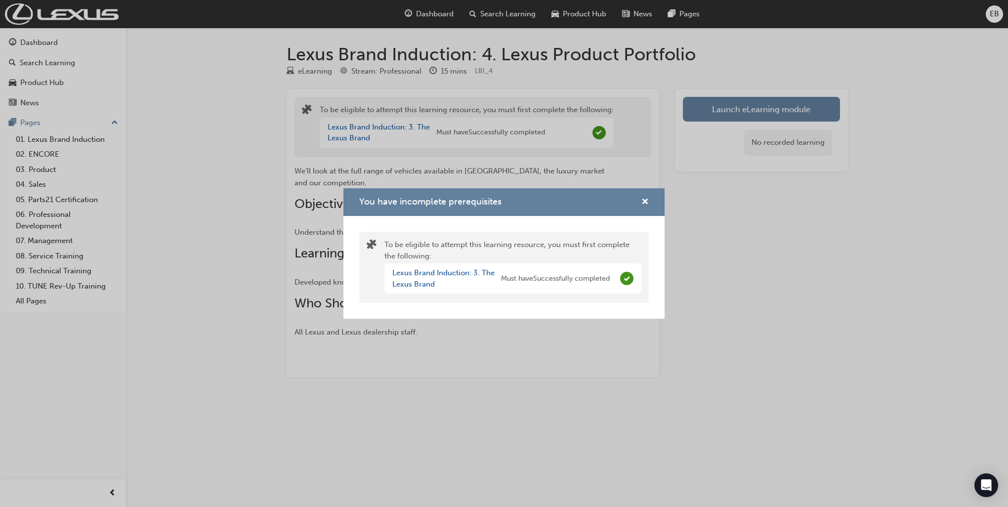
click at [544, 302] on div "To be eligible to attempt this learning resource, you must first complete the f…" at bounding box center [504, 267] width 290 height 71
click at [542, 292] on div "Lexus Brand Induction: 3. The Lexus Brand Must have Successfully completed" at bounding box center [513, 278] width 257 height 30
click at [541, 288] on div "Lexus Brand Induction: 3. The Lexus Brand Must have Successfully completed" at bounding box center [502, 278] width 218 height 22
click at [656, 203] on div "You have incomplete prerequisites" at bounding box center [504, 202] width 321 height 28
click at [647, 203] on span "cross-icon" at bounding box center [645, 202] width 7 height 9
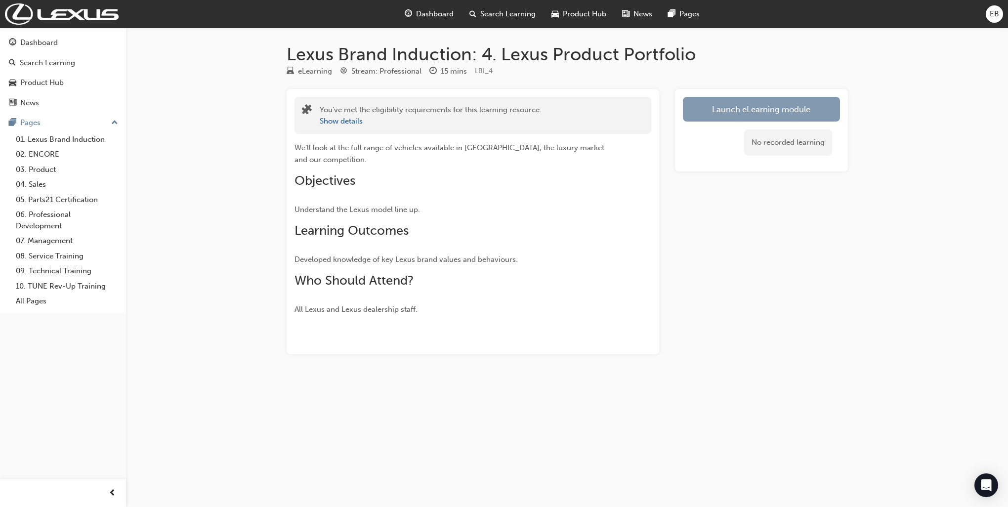
click at [721, 106] on link "Launch eLearning module" at bounding box center [761, 109] width 157 height 25
